Goal: Transaction & Acquisition: Purchase product/service

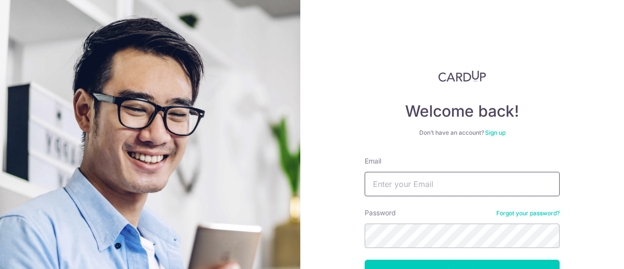
click at [476, 180] on input "Email" at bounding box center [462, 184] width 195 height 24
type input "c"
type input "[EMAIL_ADDRESS][DOMAIN_NAME]"
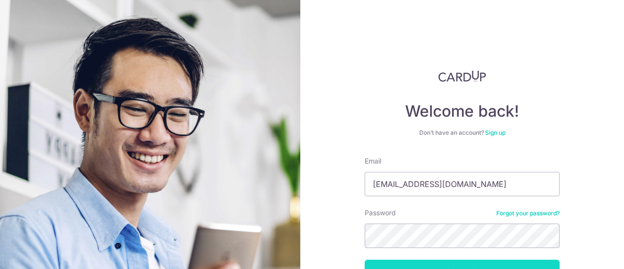
scroll to position [69, 0]
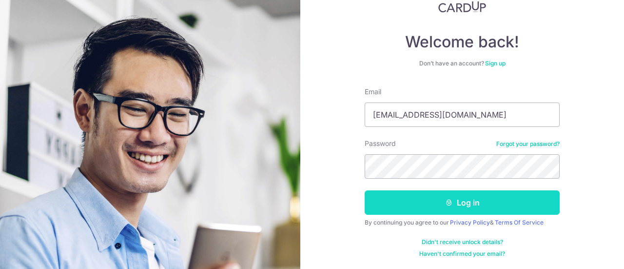
click at [455, 207] on button "Log in" at bounding box center [462, 202] width 195 height 24
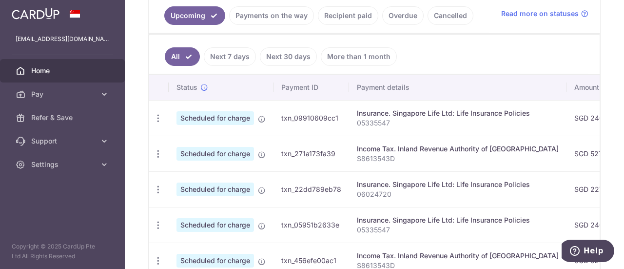
scroll to position [227, 0]
click at [117, 93] on link "Pay" at bounding box center [62, 93] width 125 height 23
click at [407, 20] on link "Overdue" at bounding box center [402, 15] width 41 height 19
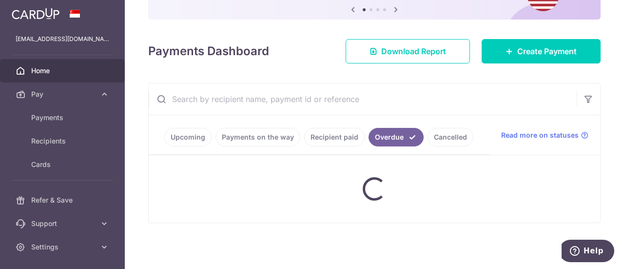
scroll to position [169, 0]
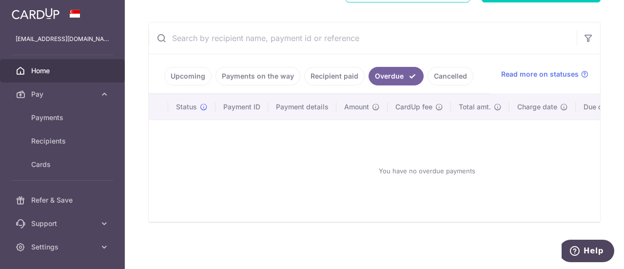
click at [337, 77] on link "Recipient paid" at bounding box center [334, 76] width 60 height 19
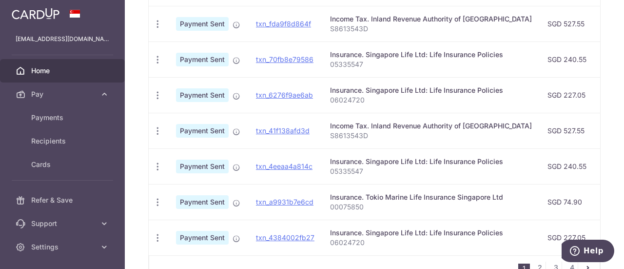
scroll to position [445, 0]
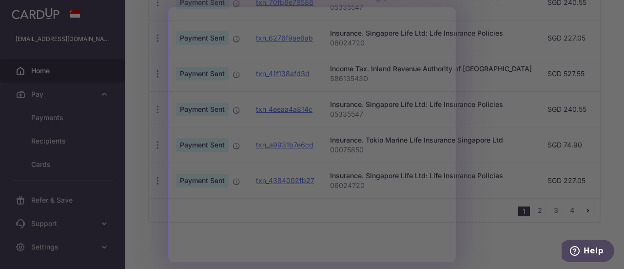
click at [489, 75] on div at bounding box center [315, 136] width 631 height 272
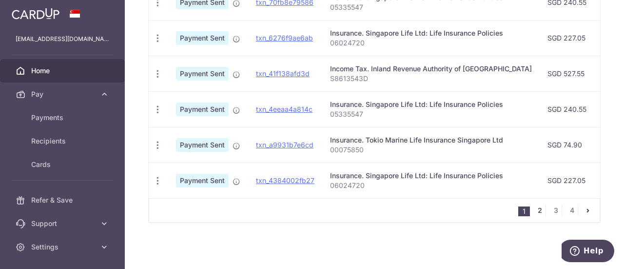
click at [538, 206] on link "2" at bounding box center [540, 210] width 12 height 12
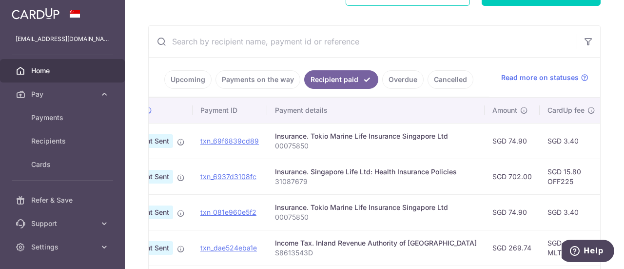
scroll to position [0, 0]
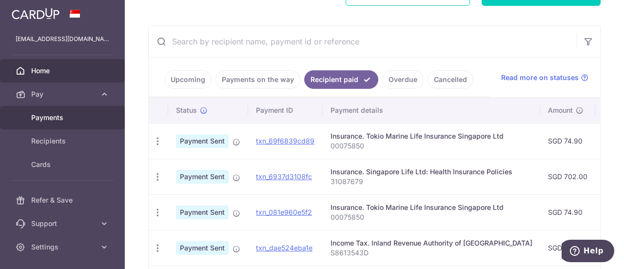
click at [94, 120] on span "Payments" at bounding box center [63, 118] width 64 height 10
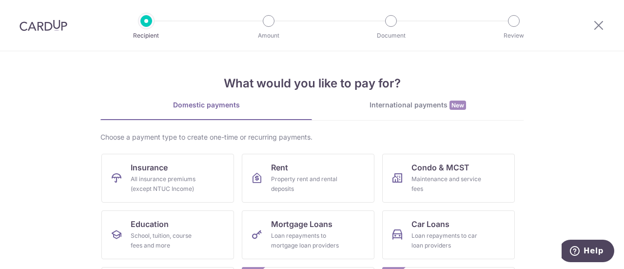
click at [60, 31] on div at bounding box center [43, 25] width 87 height 51
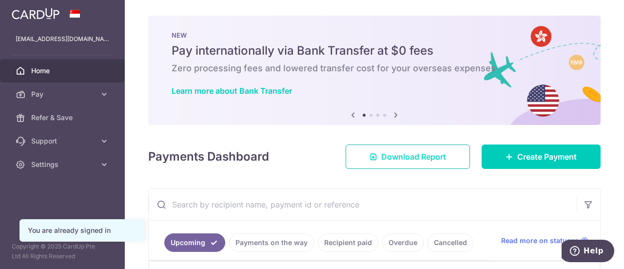
scroll to position [157, 0]
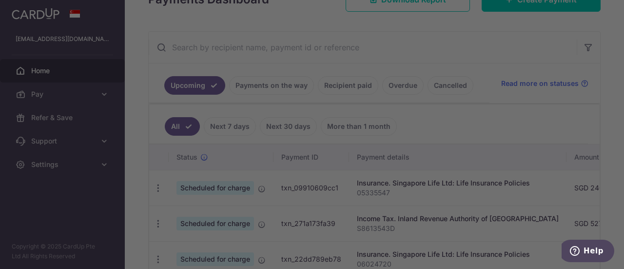
click at [478, 83] on div at bounding box center [315, 136] width 631 height 272
click at [464, 32] on div at bounding box center [315, 136] width 631 height 272
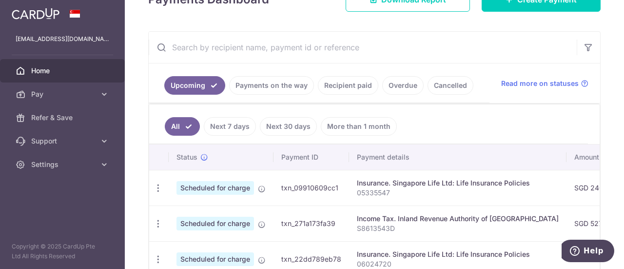
scroll to position [160, 0]
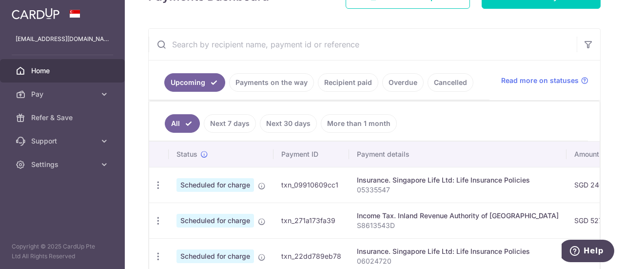
click at [494, 133] on ul "All Next 7 days Next 30 days More than 1 month" at bounding box center [368, 121] width 439 height 40
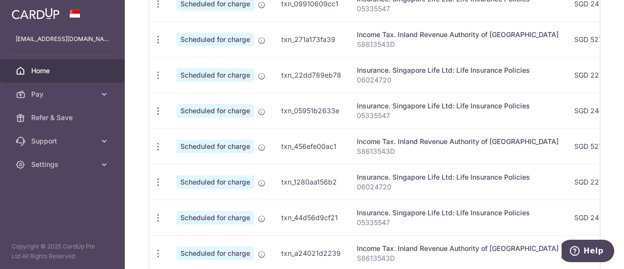
scroll to position [485, 0]
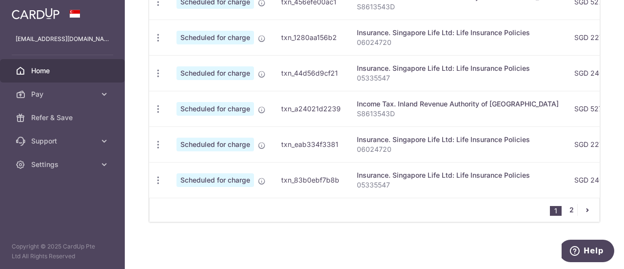
click at [571, 211] on link "2" at bounding box center [572, 210] width 12 height 12
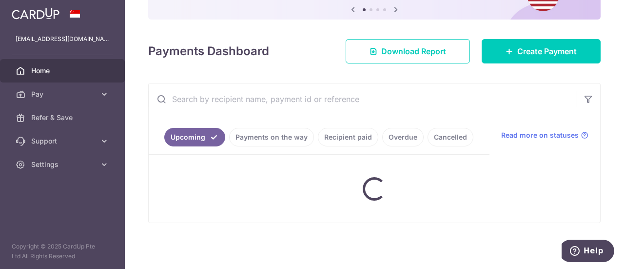
scroll to position [103, 0]
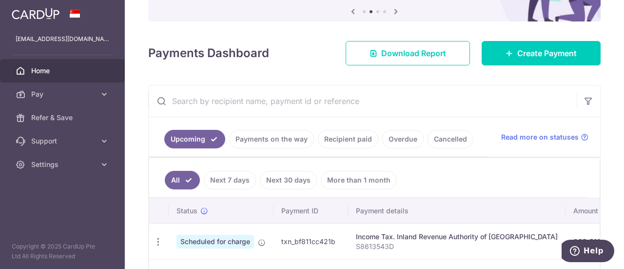
click at [374, 166] on ul "All Next 7 days Next 30 days More than 1 month" at bounding box center [368, 178] width 439 height 40
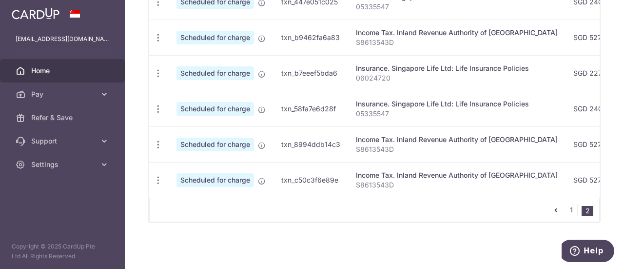
scroll to position [415, 0]
click at [459, 201] on div "1 2" at bounding box center [374, 210] width 451 height 24
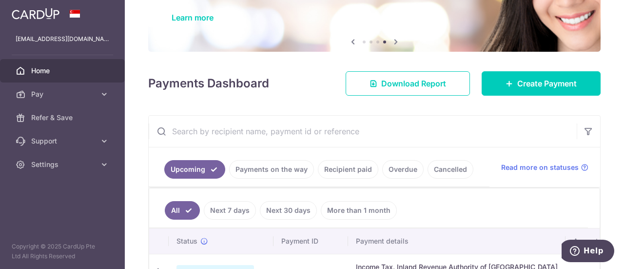
scroll to position [65, 0]
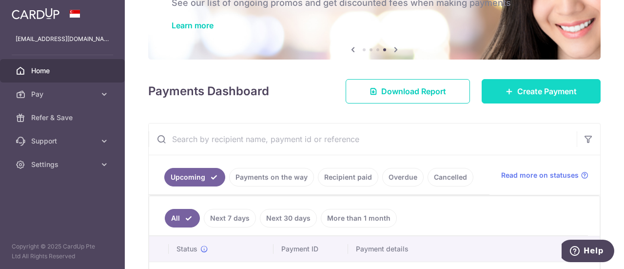
click at [529, 99] on link "Create Payment" at bounding box center [541, 91] width 119 height 24
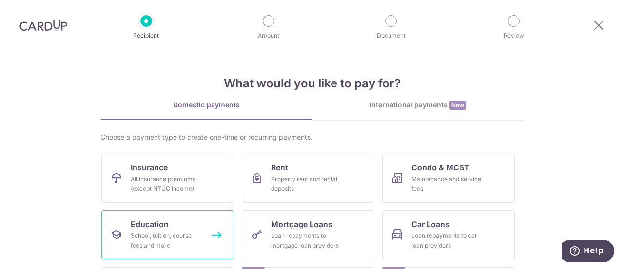
click at [148, 212] on link "Education School, tuition, course fees and more" at bounding box center [167, 234] width 133 height 49
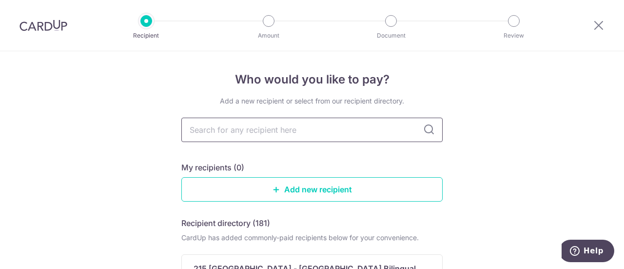
click at [312, 126] on input "text" at bounding box center [311, 130] width 261 height 24
type input "[GEOGRAPHIC_DATA]"
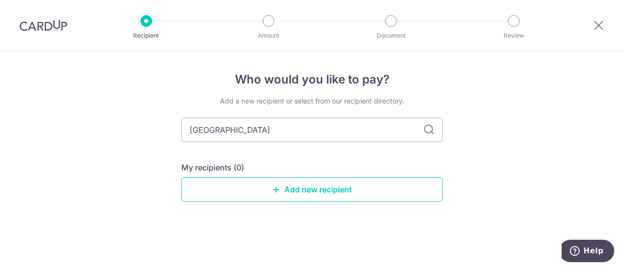
drag, startPoint x: 395, startPoint y: 134, endPoint x: 46, endPoint y: 82, distance: 352.0
click at [46, 82] on div "Who would you like to pay? Add a new recipient or select from our recipient dir…" at bounding box center [312, 160] width 624 height 218
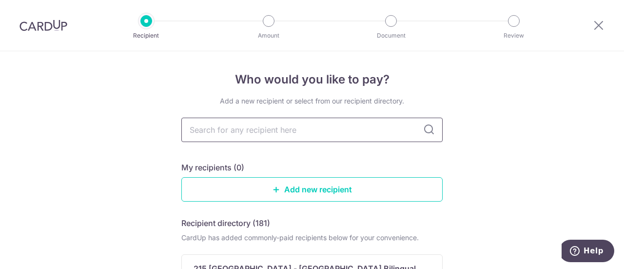
click at [256, 122] on input "text" at bounding box center [311, 130] width 261 height 24
type input "[GEOGRAPHIC_DATA]"
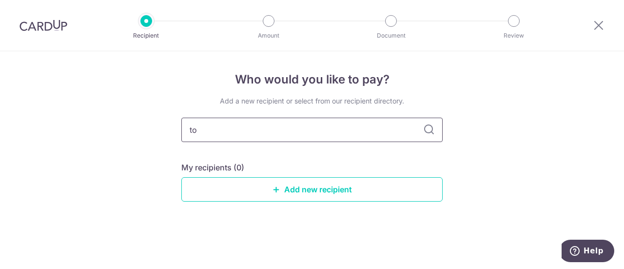
type input "t"
click at [318, 120] on input "t" at bounding box center [311, 130] width 261 height 24
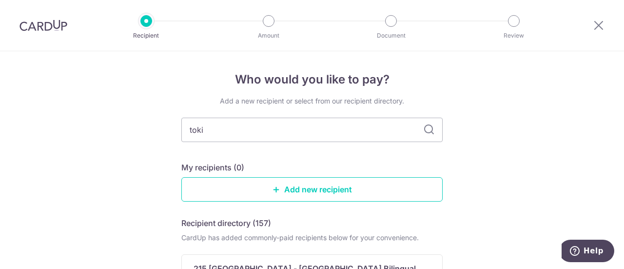
type input "[GEOGRAPHIC_DATA]"
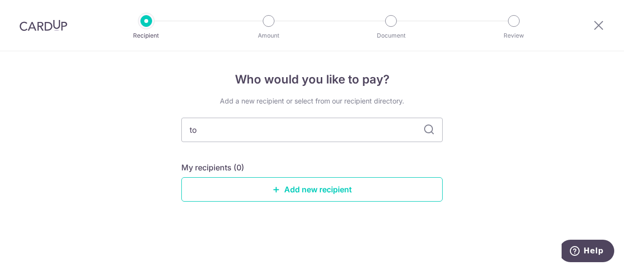
type input "t"
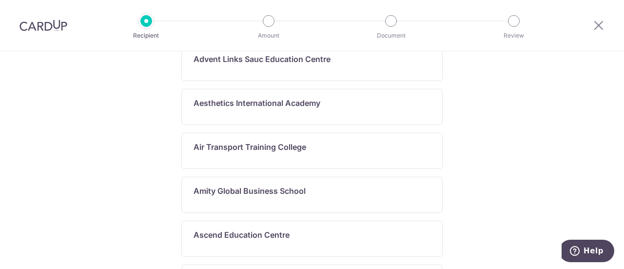
scroll to position [621, 0]
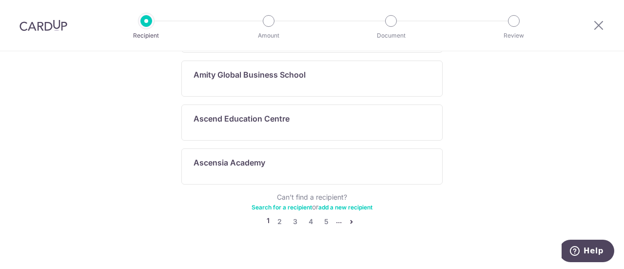
click at [295, 203] on link "Search for a recipient" at bounding box center [282, 206] width 60 height 7
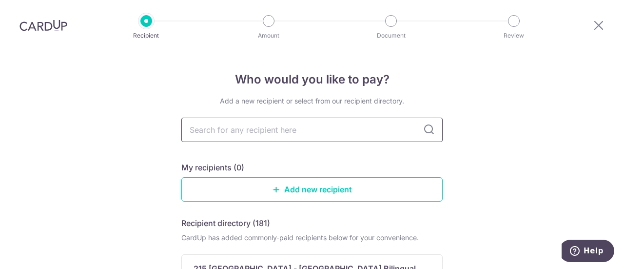
click at [299, 138] on input "text" at bounding box center [311, 130] width 261 height 24
type input "tokio"
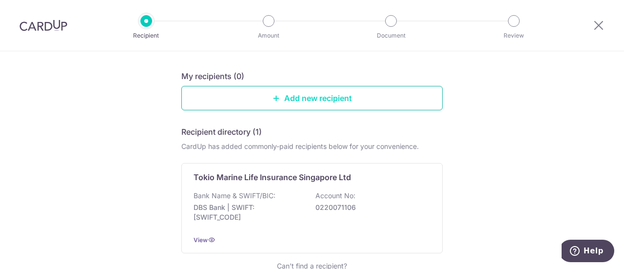
scroll to position [96, 0]
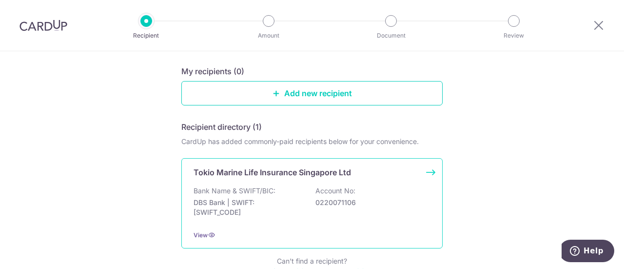
click at [321, 172] on p "Tokio Marine Life Insurance Singapore Ltd" at bounding box center [273, 172] width 158 height 12
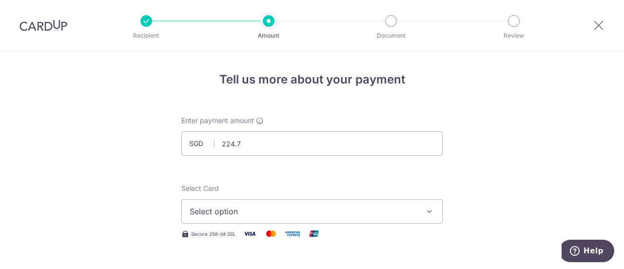
type input "224.70"
click at [316, 217] on button "Select option" at bounding box center [311, 211] width 261 height 24
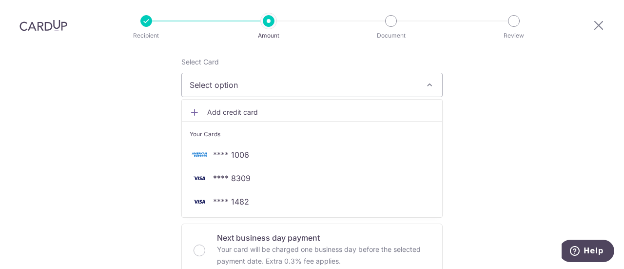
scroll to position [147, 0]
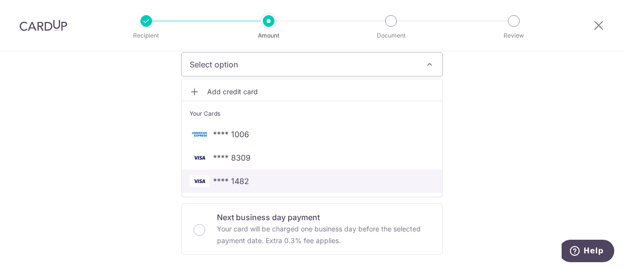
click at [303, 184] on span "**** 1482" at bounding box center [312, 181] width 245 height 12
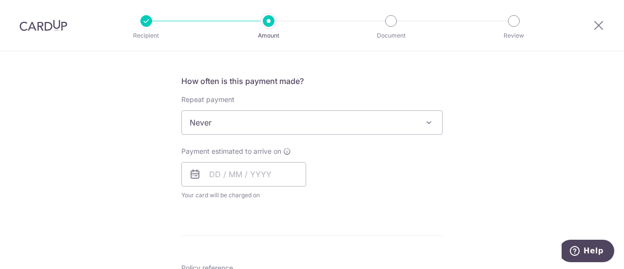
scroll to position [354, 0]
click at [276, 174] on input "text" at bounding box center [243, 173] width 125 height 24
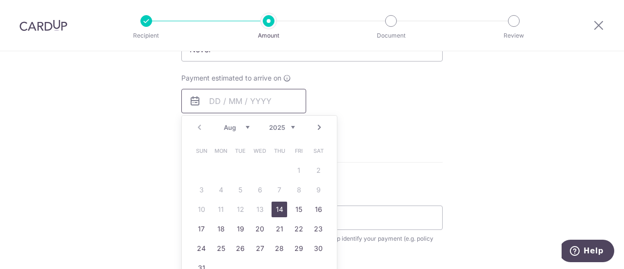
scroll to position [427, 0]
click at [276, 202] on link "14" at bounding box center [280, 209] width 16 height 16
type input "[DATE]"
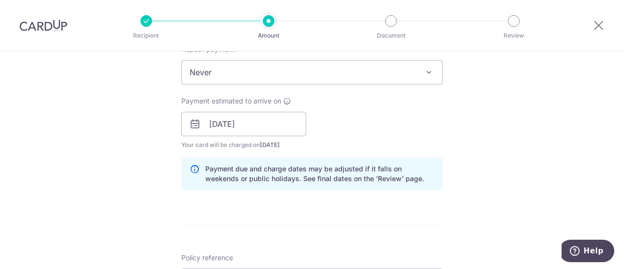
scroll to position [528, 0]
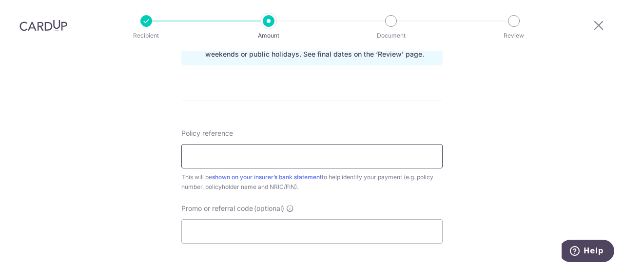
click at [342, 147] on input "Policy reference" at bounding box center [311, 156] width 261 height 24
type input "0075850"
click at [322, 233] on input "Promo or referral code (optional)" at bounding box center [311, 231] width 261 height 24
click at [294, 229] on input "Promo or referral code (optional)" at bounding box center [311, 231] width 261 height 24
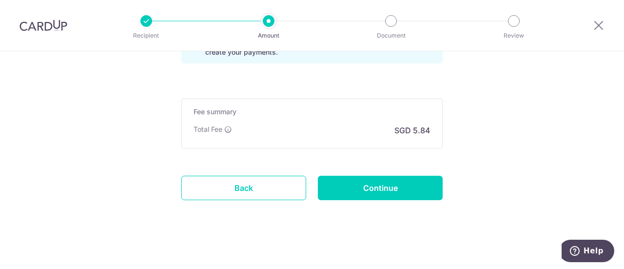
scroll to position [744, 0]
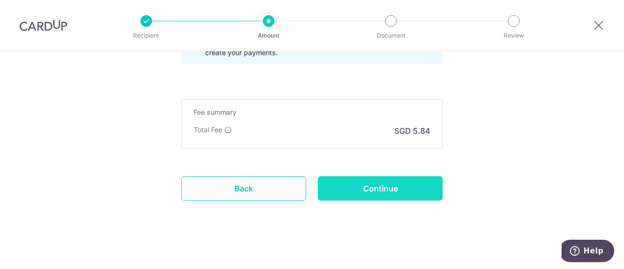
type input "cu16"
click at [413, 186] on input "Continue" at bounding box center [380, 188] width 125 height 24
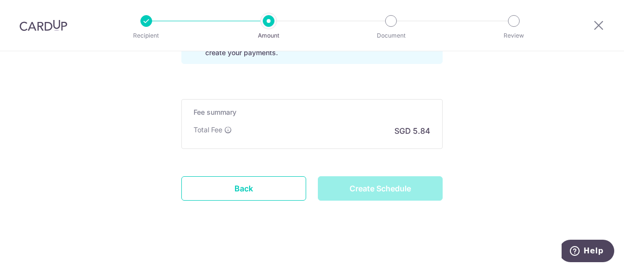
type input "Create Schedule"
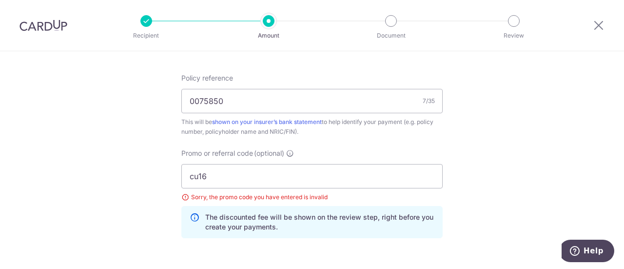
scroll to position [583, 0]
drag, startPoint x: 283, startPoint y: 180, endPoint x: 102, endPoint y: 160, distance: 181.5
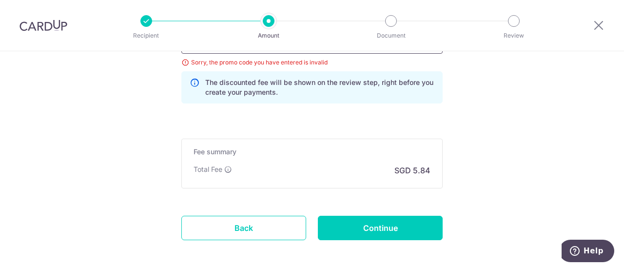
scroll to position [719, 0]
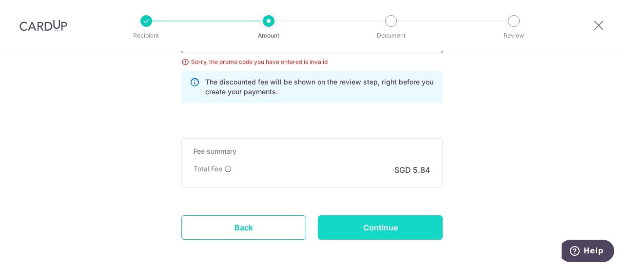
type input "CU16"
click at [371, 219] on input "Continue" at bounding box center [380, 227] width 125 height 24
type input "Update Schedule"
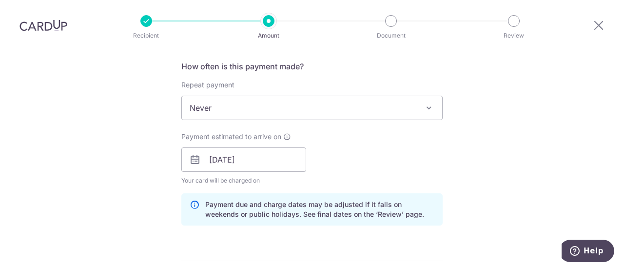
scroll to position [520, 0]
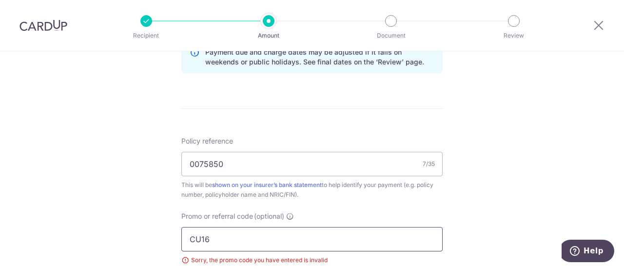
click at [244, 236] on input "CU16" at bounding box center [311, 239] width 261 height 24
type input "C"
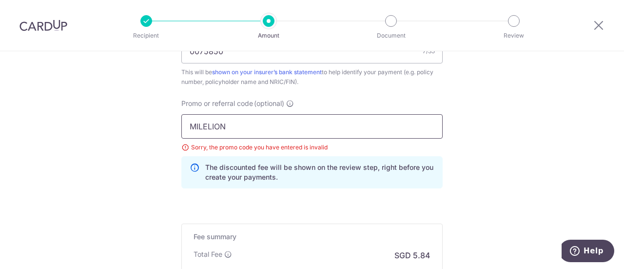
scroll to position [725, 0]
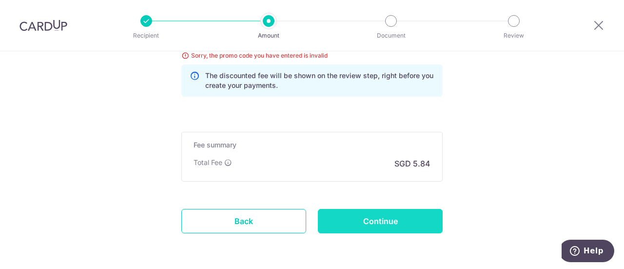
type input "MILELION"
click at [404, 225] on input "Continue" at bounding box center [380, 221] width 125 height 24
type input "Update Schedule"
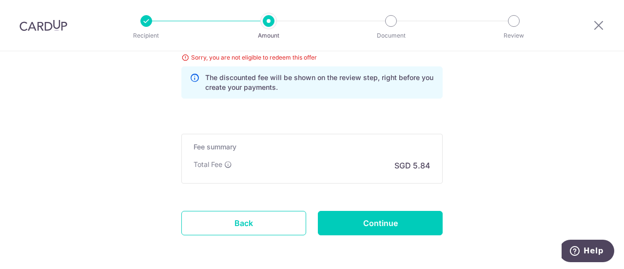
scroll to position [637, 0]
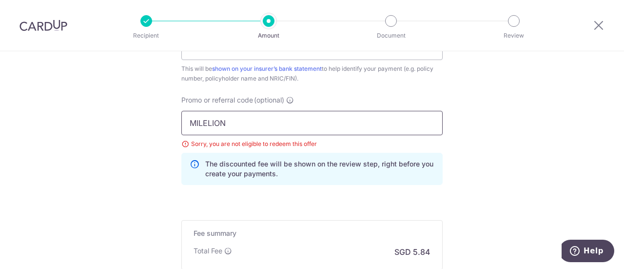
drag, startPoint x: 378, startPoint y: 124, endPoint x: 139, endPoint y: 132, distance: 239.7
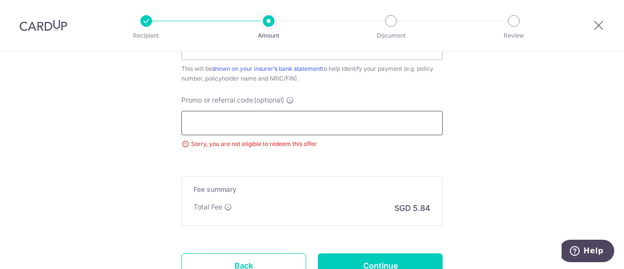
scroll to position [716, 0]
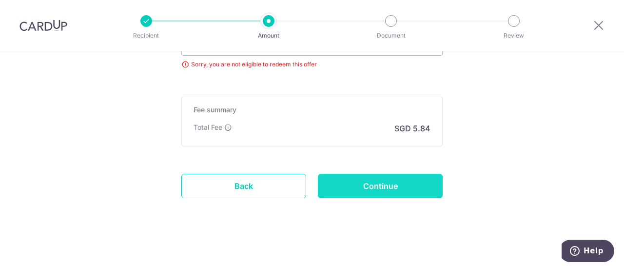
click at [400, 187] on input "Continue" at bounding box center [380, 186] width 125 height 24
type input "Update Schedule"
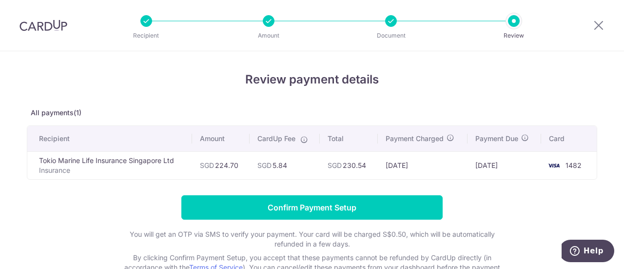
scroll to position [87, 0]
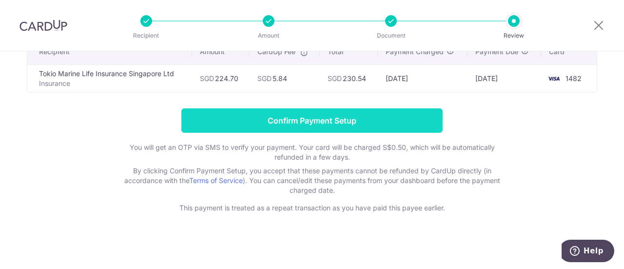
click at [318, 116] on input "Confirm Payment Setup" at bounding box center [311, 120] width 261 height 24
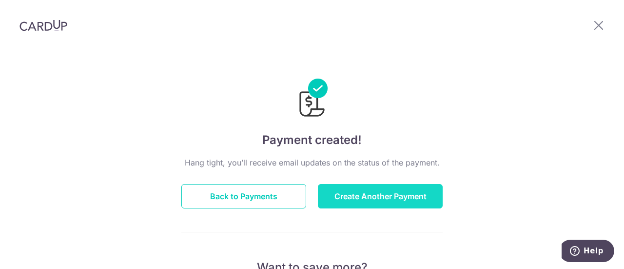
click at [396, 188] on button "Create Another Payment" at bounding box center [380, 196] width 125 height 24
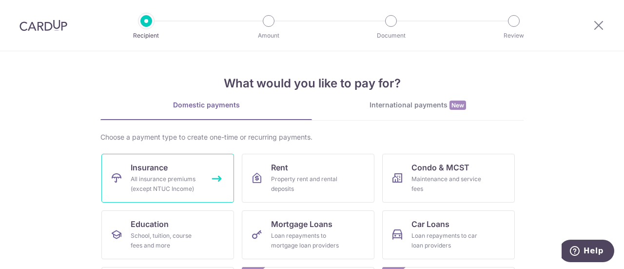
click at [180, 160] on link "Insurance All insurance premiums (except NTUC Income)" at bounding box center [167, 178] width 133 height 49
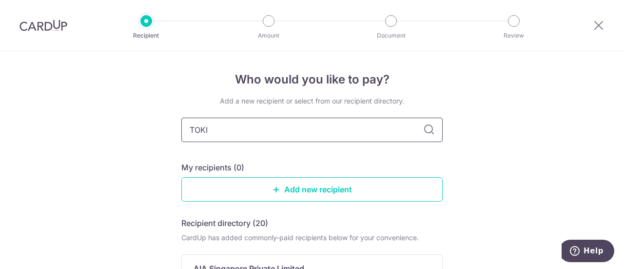
type input "[GEOGRAPHIC_DATA]"
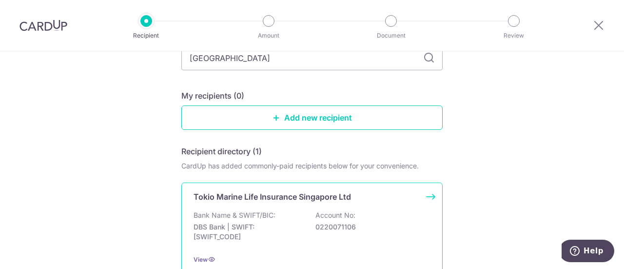
click at [308, 202] on div "Tokio Marine Life Insurance Singapore Ltd Bank Name & SWIFT/BIC: DBS Bank | SWI…" at bounding box center [311, 227] width 261 height 90
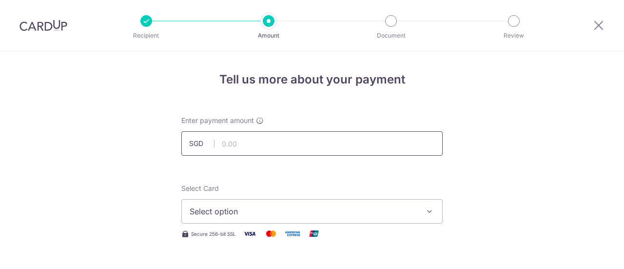
click at [287, 138] on input "text" at bounding box center [311, 143] width 261 height 24
type input "74.90"
click at [300, 207] on span "Select option" at bounding box center [303, 211] width 227 height 12
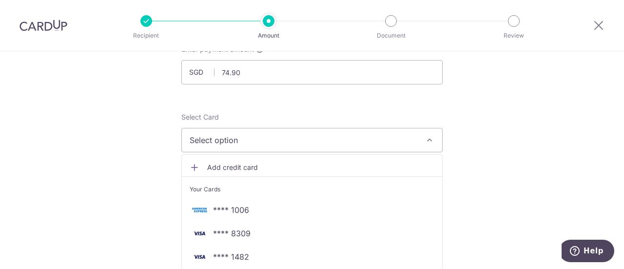
scroll to position [114, 0]
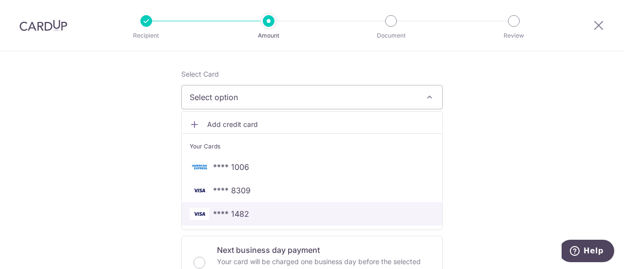
click at [287, 208] on span "**** 1482" at bounding box center [312, 214] width 245 height 12
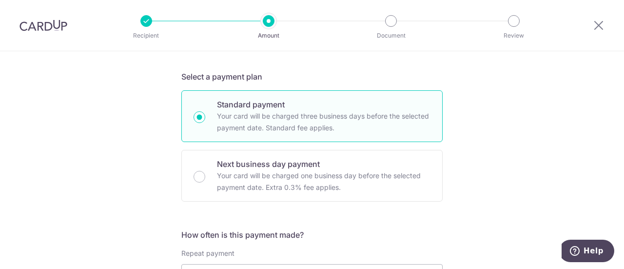
scroll to position [300, 0]
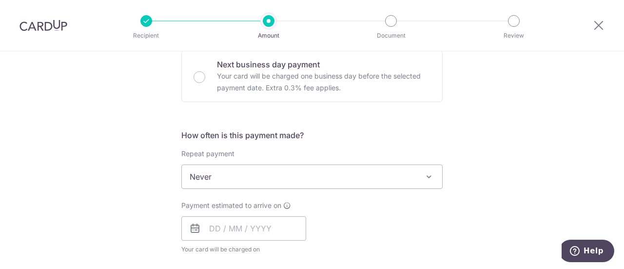
click at [315, 176] on span "Never" at bounding box center [312, 176] width 260 height 23
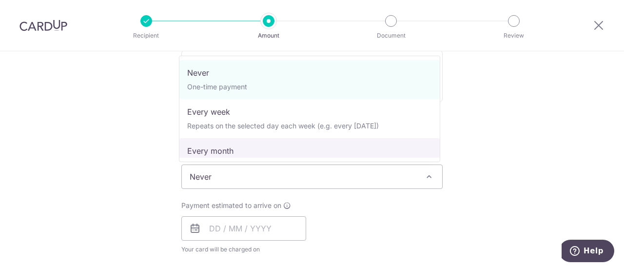
select select "3"
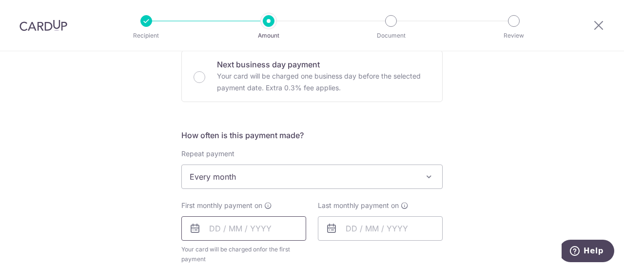
click at [259, 232] on input "text" at bounding box center [243, 228] width 125 height 24
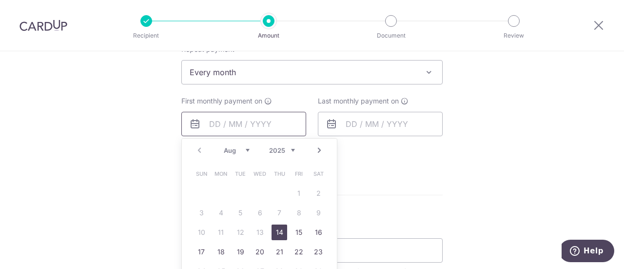
scroll to position [405, 0]
click at [319, 147] on link "Next" at bounding box center [320, 149] width 12 height 12
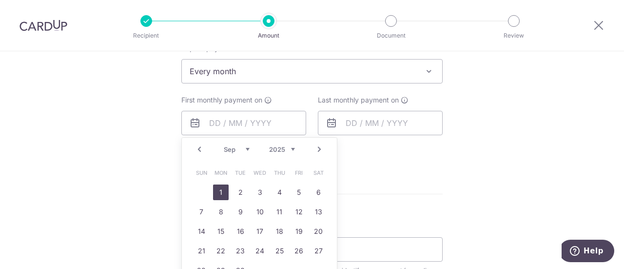
click at [218, 186] on link "1" at bounding box center [221, 192] width 16 height 16
type input "[DATE]"
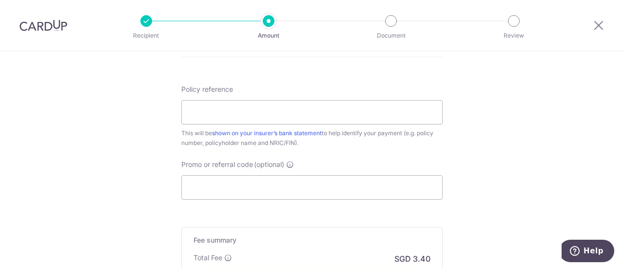
scroll to position [581, 0]
click at [370, 114] on input "Policy reference" at bounding box center [311, 112] width 261 height 24
type input "0075850"
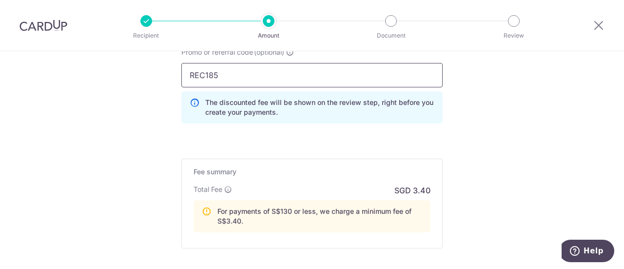
scroll to position [795, 0]
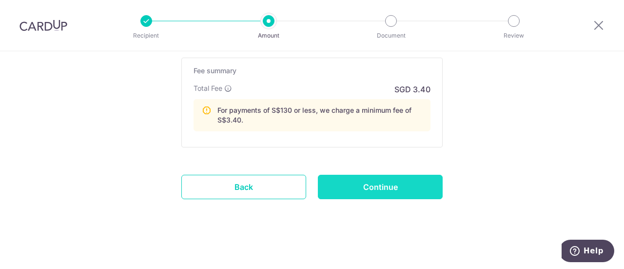
type input "REC185"
click at [395, 194] on input "Continue" at bounding box center [380, 187] width 125 height 24
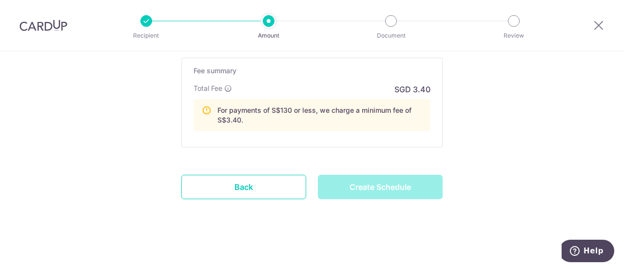
type input "Create Schedule"
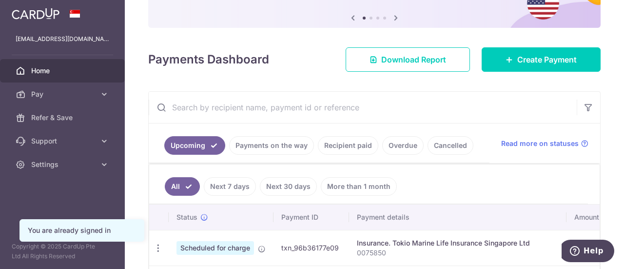
click at [349, 143] on link "Recipient paid" at bounding box center [348, 145] width 60 height 19
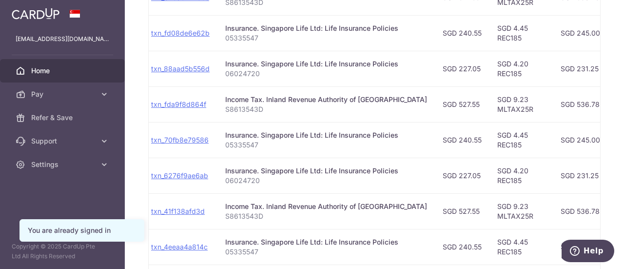
scroll to position [445, 0]
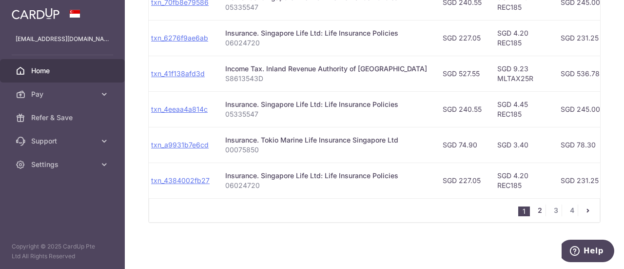
click at [535, 206] on link "2" at bounding box center [540, 210] width 12 height 12
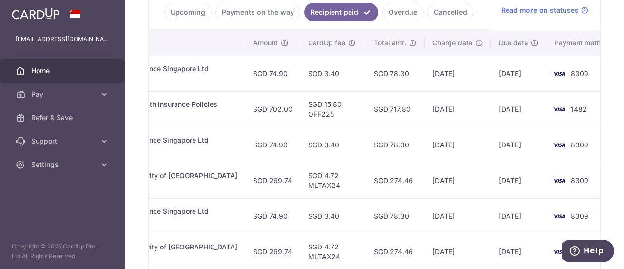
scroll to position [0, 295]
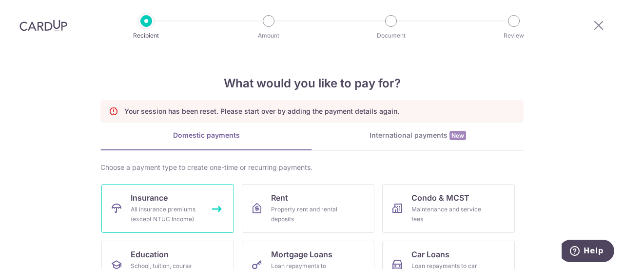
click at [199, 193] on link "Insurance All insurance premiums (except NTUC Income)" at bounding box center [167, 208] width 133 height 49
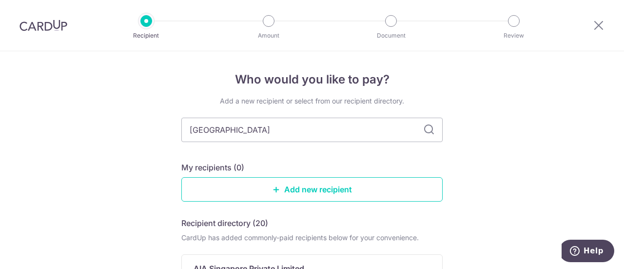
type input "[GEOGRAPHIC_DATA]"
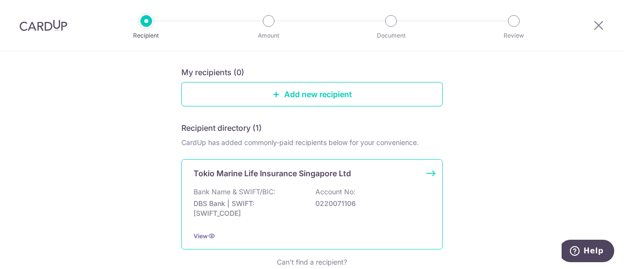
click at [289, 196] on div "Bank Name & SWIFT/BIC: DBS Bank | SWIFT: DBSSSGSGXXX Account No: 0220071106" at bounding box center [312, 205] width 237 height 36
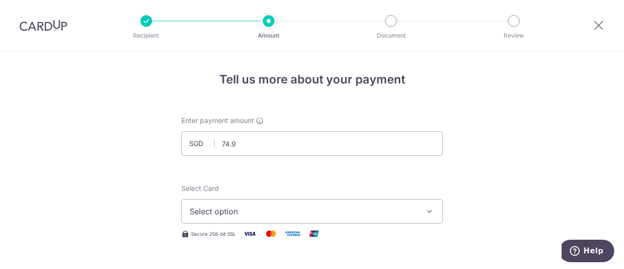
type input "74.90"
click at [290, 201] on button "Select option" at bounding box center [311, 211] width 261 height 24
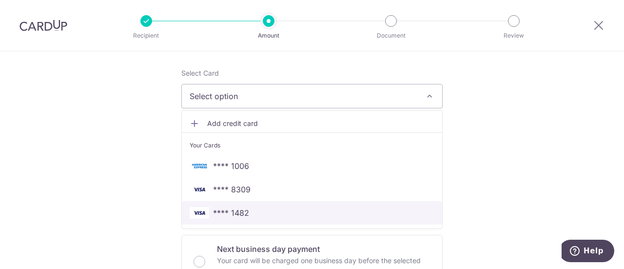
click at [267, 209] on span "**** 1482" at bounding box center [312, 213] width 245 height 12
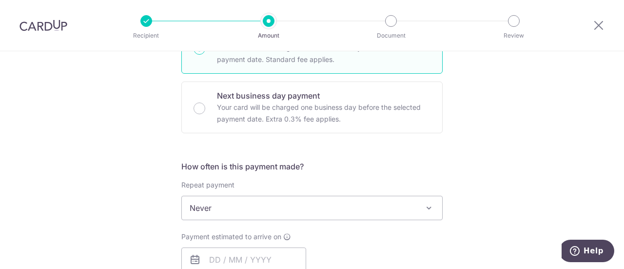
scroll to position [269, 0]
click at [370, 196] on span "Never" at bounding box center [312, 206] width 260 height 23
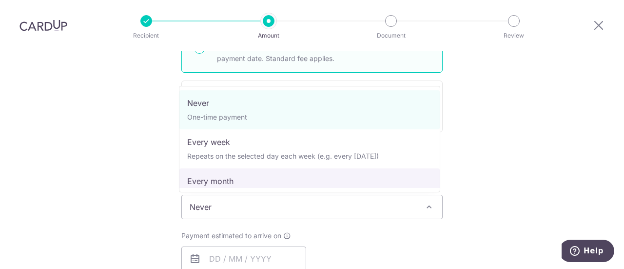
select select "3"
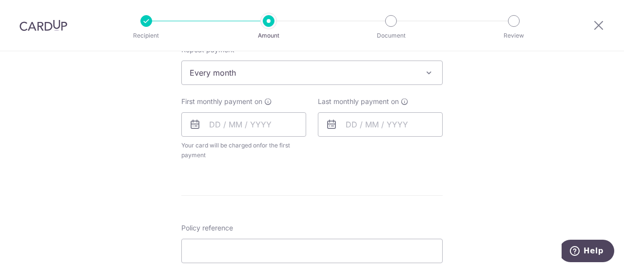
scroll to position [404, 0]
click at [278, 130] on input "text" at bounding box center [243, 124] width 125 height 24
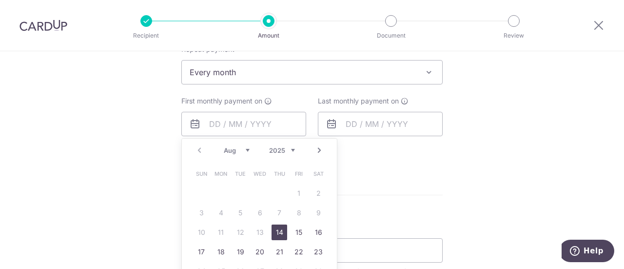
click at [282, 154] on div "Prev Next Aug Sep Oct Nov Dec 2025 2026 2027 2028 2029 2030 2031 2032 2033 2034…" at bounding box center [259, 150] width 155 height 23
click at [314, 147] on link "Next" at bounding box center [320, 150] width 12 height 12
click at [225, 192] on link "1" at bounding box center [221, 193] width 16 height 16
type input "01/09/2025"
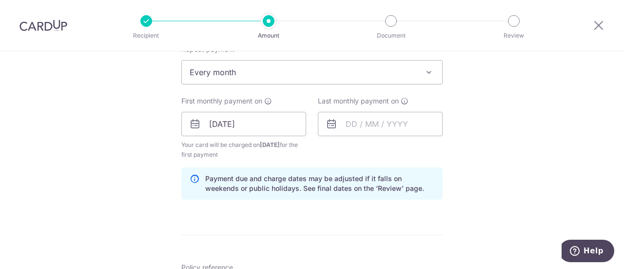
click at [405, 197] on div "Payment due and charge dates may be adjusted if it falls on weekends or public …" at bounding box center [311, 183] width 261 height 32
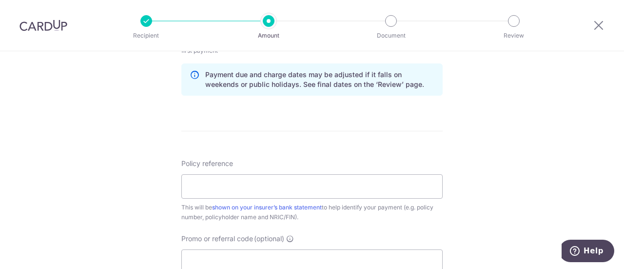
scroll to position [509, 0]
click at [354, 183] on input "Policy reference" at bounding box center [311, 185] width 261 height 24
type input "00075850"
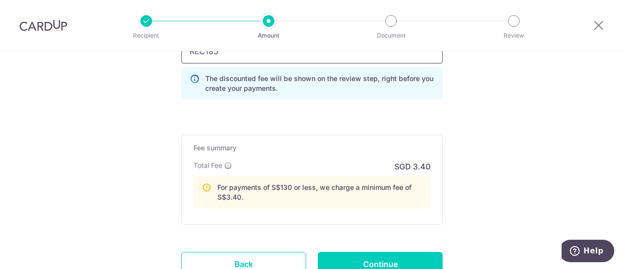
scroll to position [723, 0]
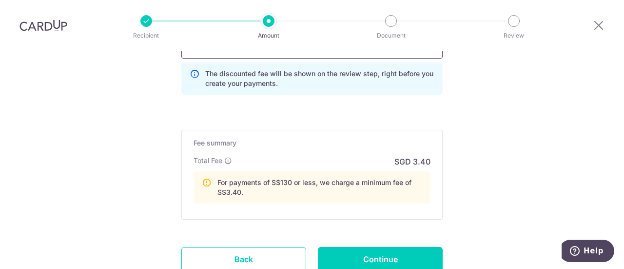
type input "REC185"
click at [394, 253] on input "Continue" at bounding box center [380, 259] width 125 height 24
type input "Create Schedule"
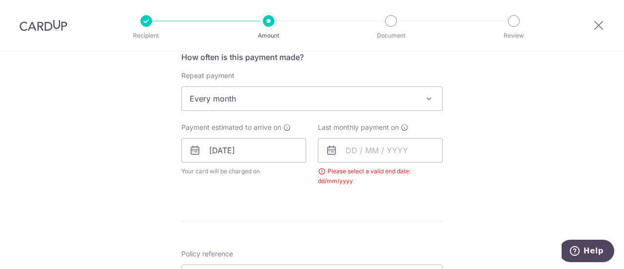
scroll to position [377, 0]
click at [423, 154] on input "text" at bounding box center [380, 151] width 125 height 24
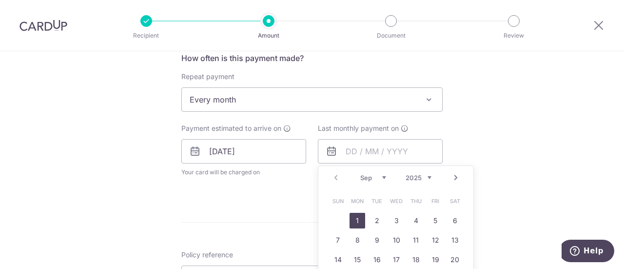
click at [422, 174] on select "2025 2026 2027 2028 2029 2030 2031 2032 2033 2034 2035" at bounding box center [419, 178] width 26 height 8
click at [428, 177] on select "2025 2026 2027 2028 2029 2030 2031 2032 2033 2034 2035" at bounding box center [419, 178] width 26 height 8
click at [395, 213] on link "1" at bounding box center [397, 221] width 16 height 16
type input "01/09/2032"
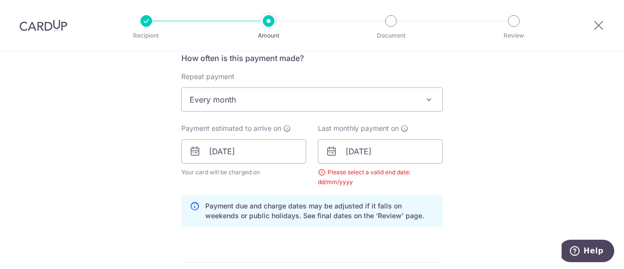
click at [490, 185] on div "Tell us more about your payment Enter payment amount SGD 74.90 74.90 Select Car…" at bounding box center [312, 183] width 624 height 1016
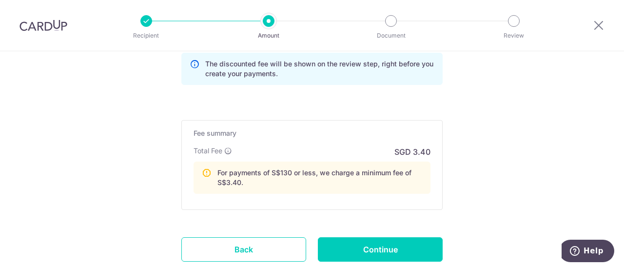
scroll to position [795, 0]
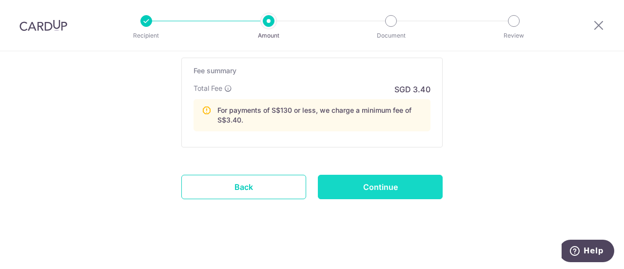
click at [401, 184] on input "Continue" at bounding box center [380, 187] width 125 height 24
type input "Create Schedule"
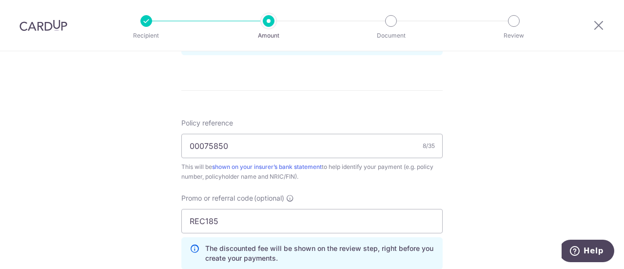
scroll to position [548, 0]
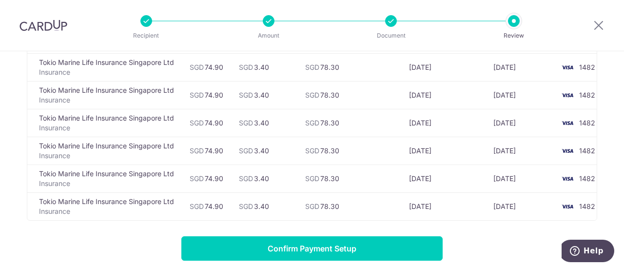
scroll to position [2295, 0]
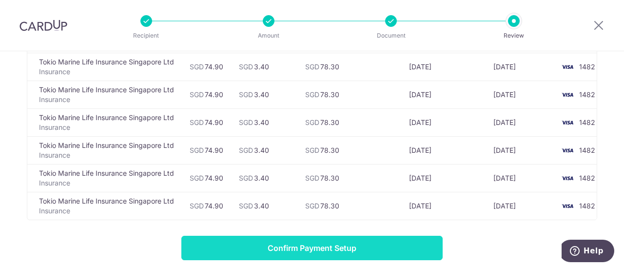
click at [385, 236] on input "Confirm Payment Setup" at bounding box center [311, 248] width 261 height 24
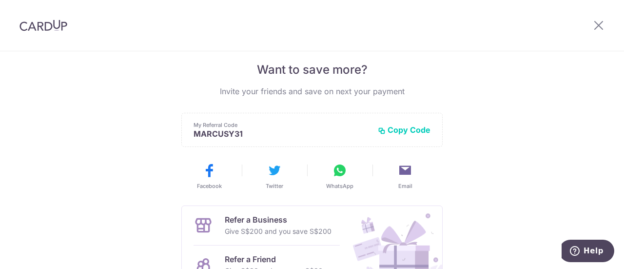
scroll to position [198, 0]
